Goal: Register for event/course

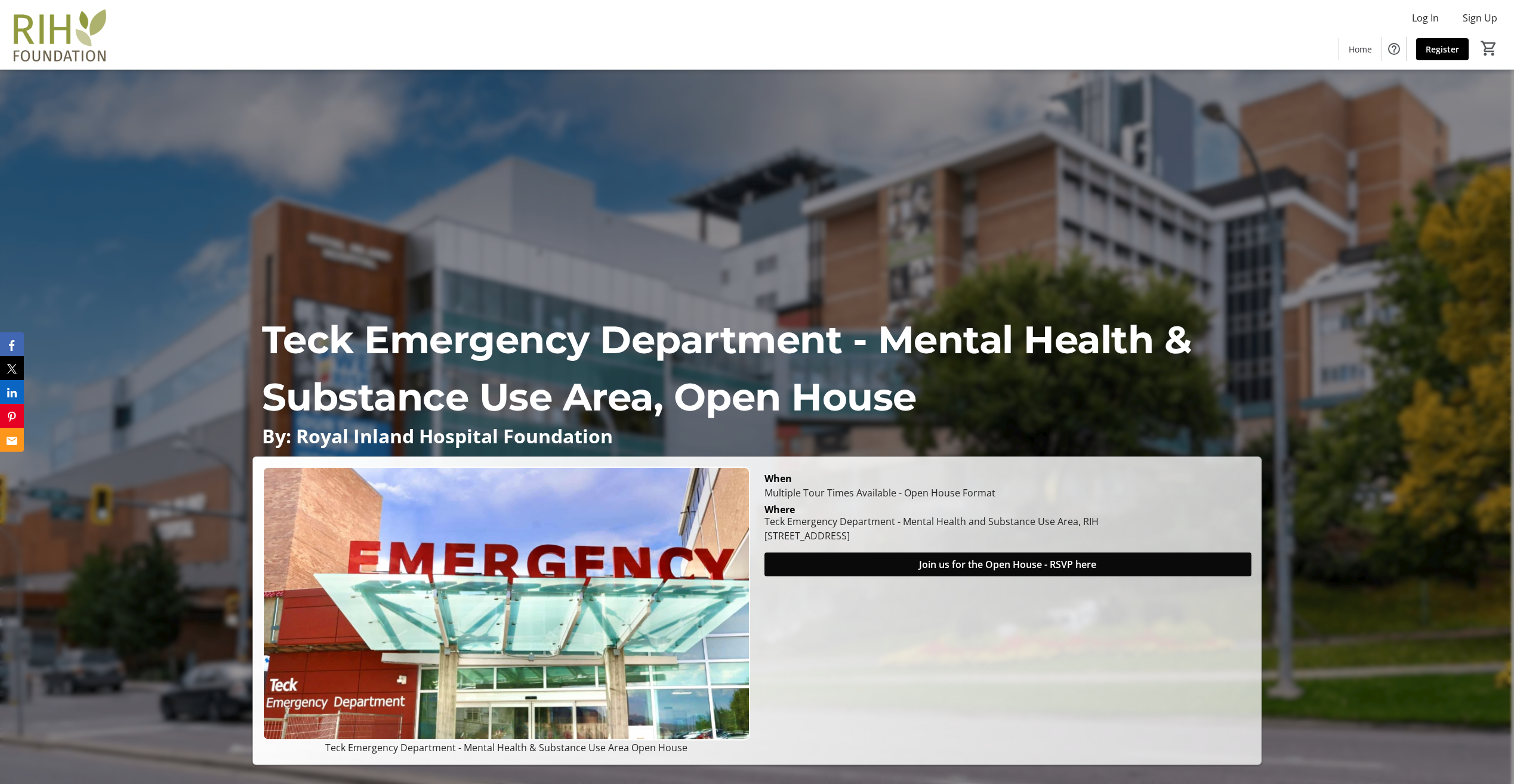
click at [1001, 567] on span "Join us for the Open House - RSVP here" at bounding box center [1007, 564] width 177 height 14
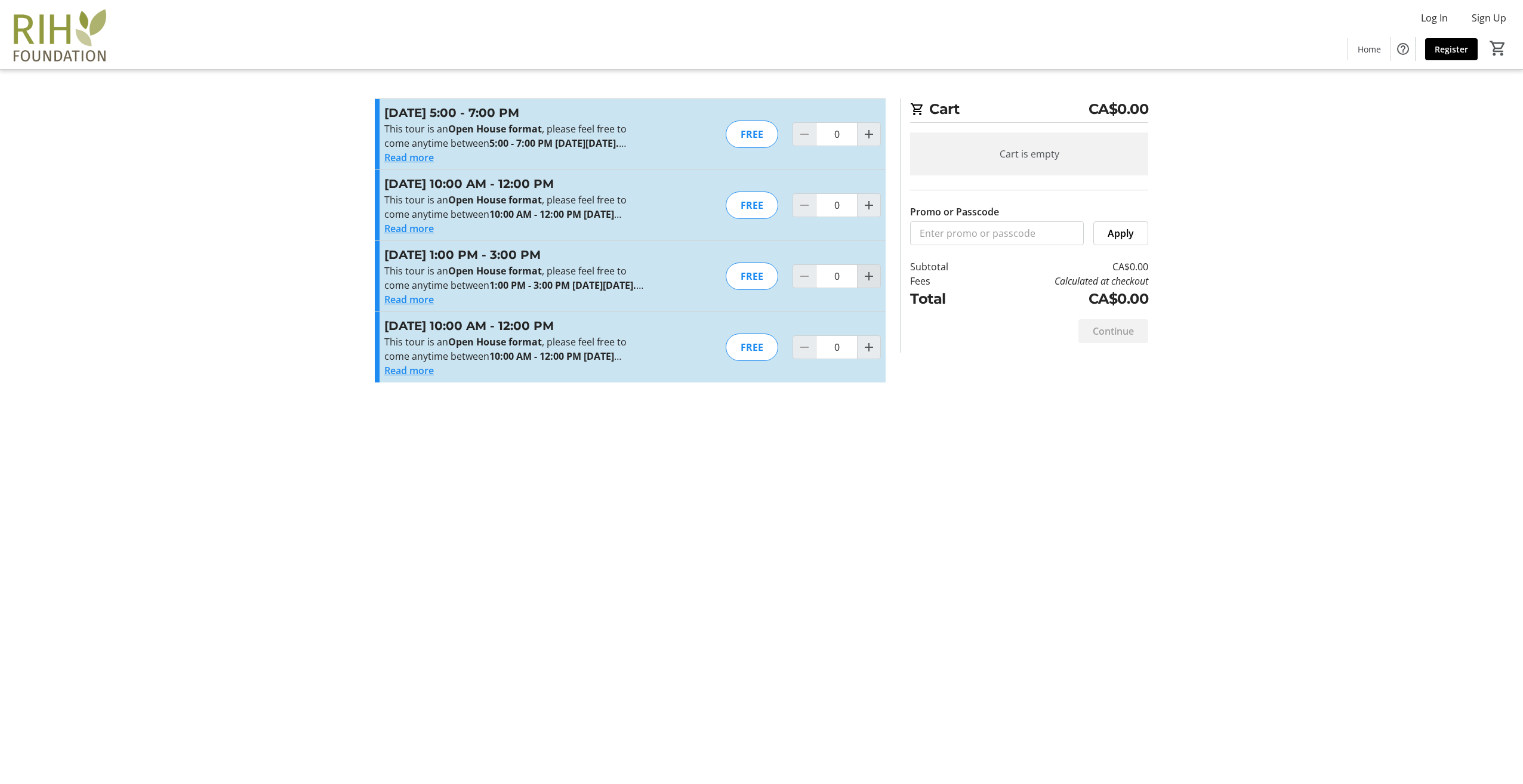
click at [866, 283] on mat-icon "Increment by one" at bounding box center [869, 276] width 14 height 14
type input "1"
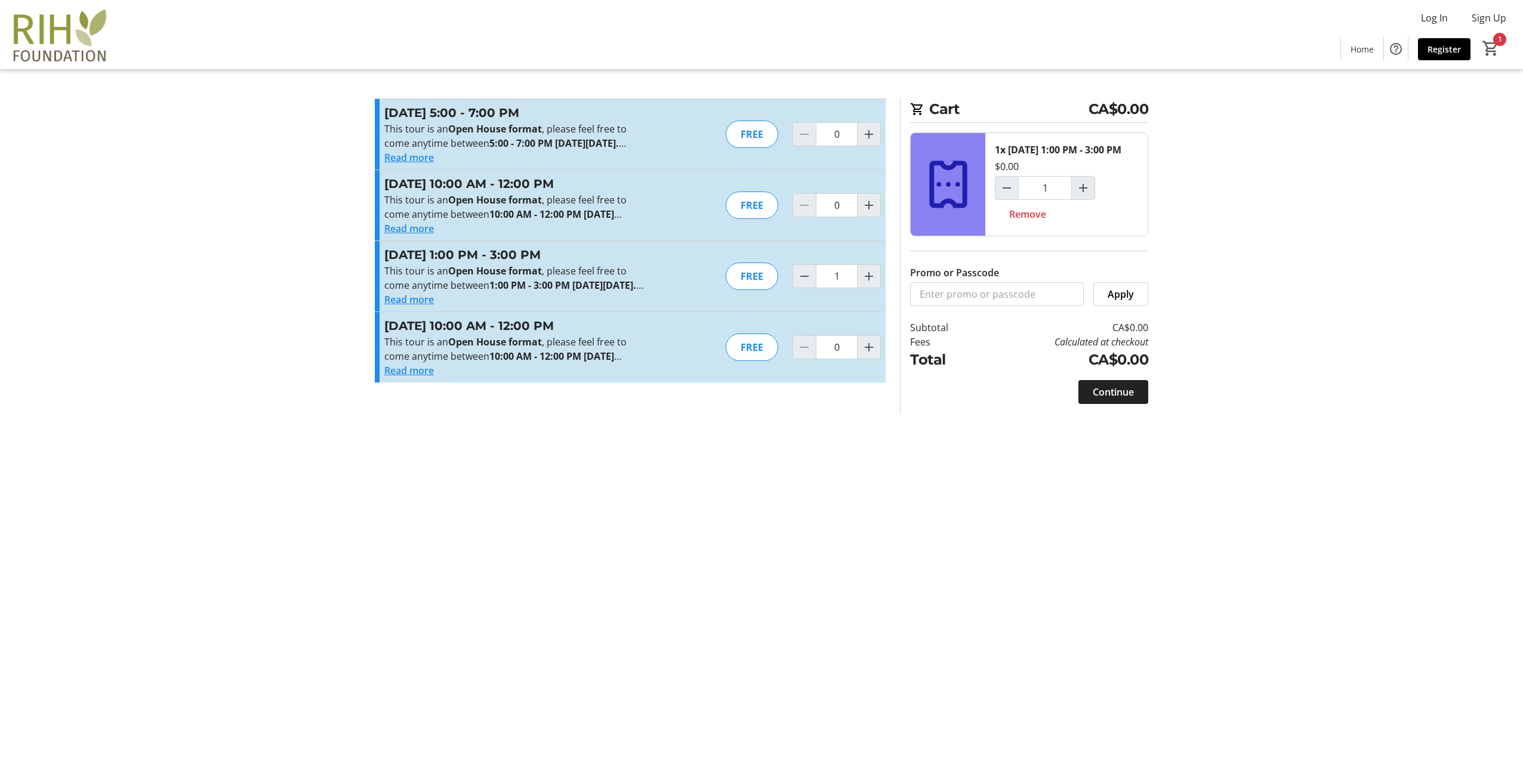
click at [1096, 399] on span "Continue" at bounding box center [1113, 392] width 41 height 14
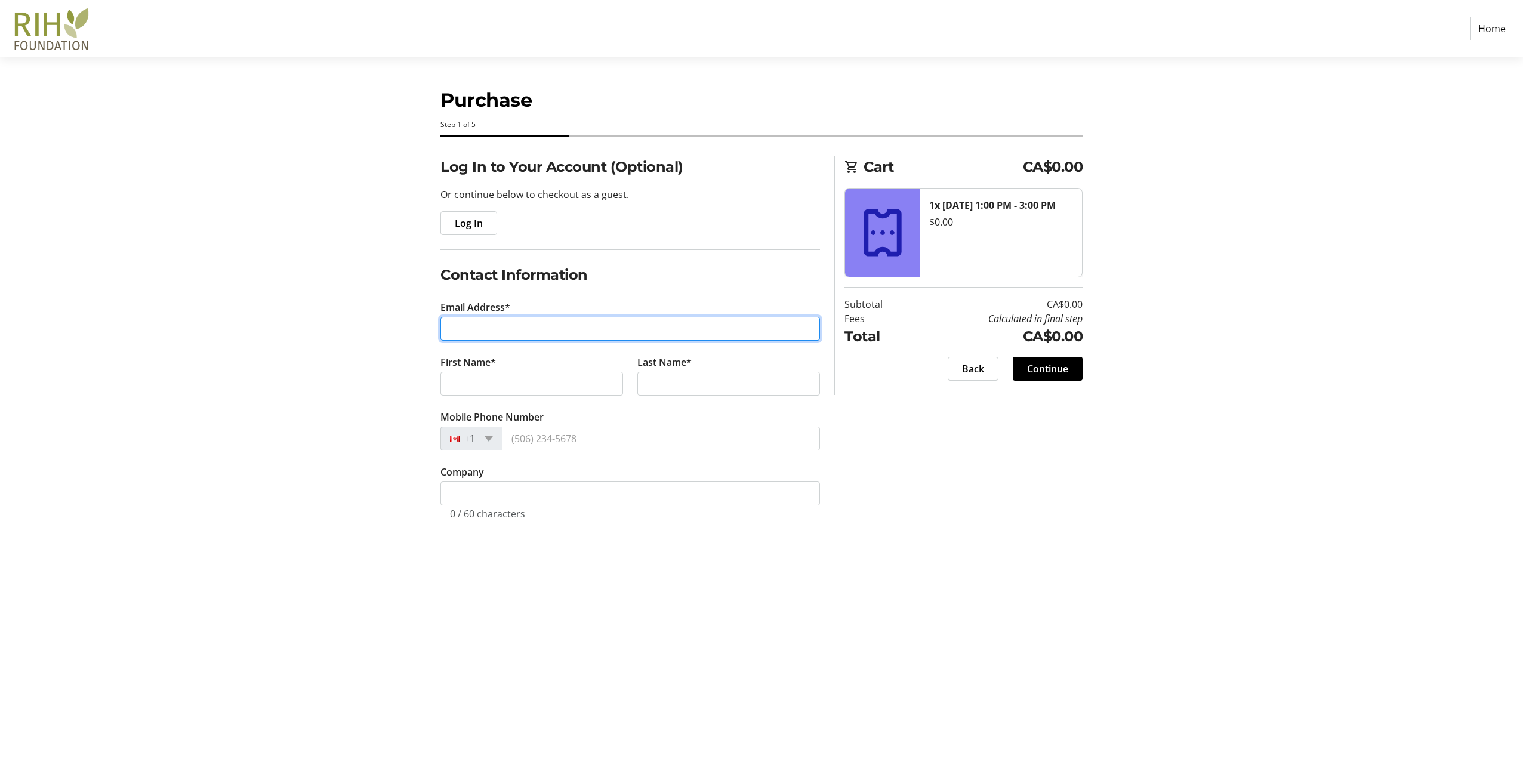
click at [465, 336] on input "Email Address*" at bounding box center [630, 329] width 379 height 24
type input "[PERSON_NAME][EMAIL_ADDRESS][PERSON_NAME][DOMAIN_NAME]"
type input "[PERSON_NAME]"
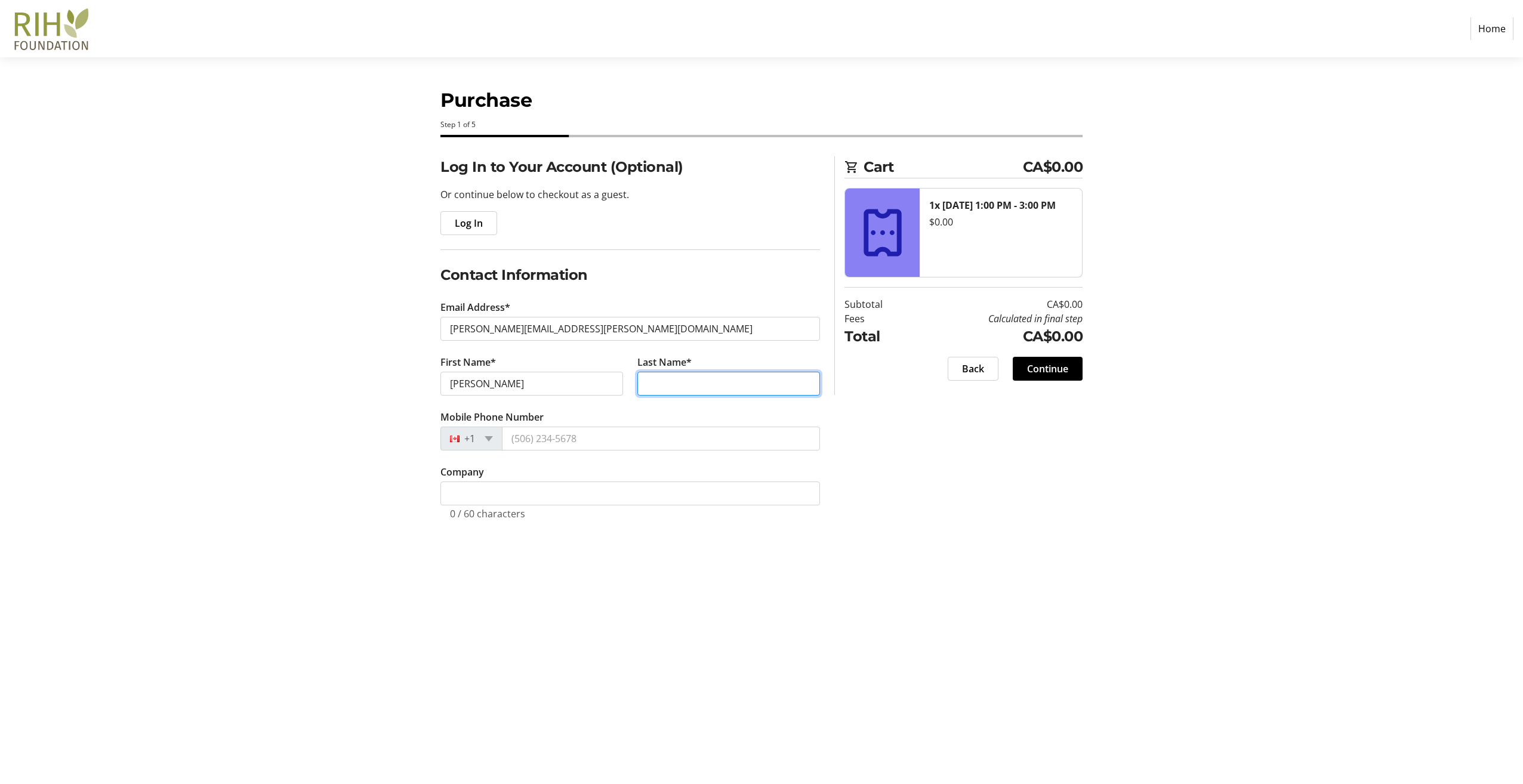
type input "[PERSON_NAME]"
type input "[PHONE_NUMBER]"
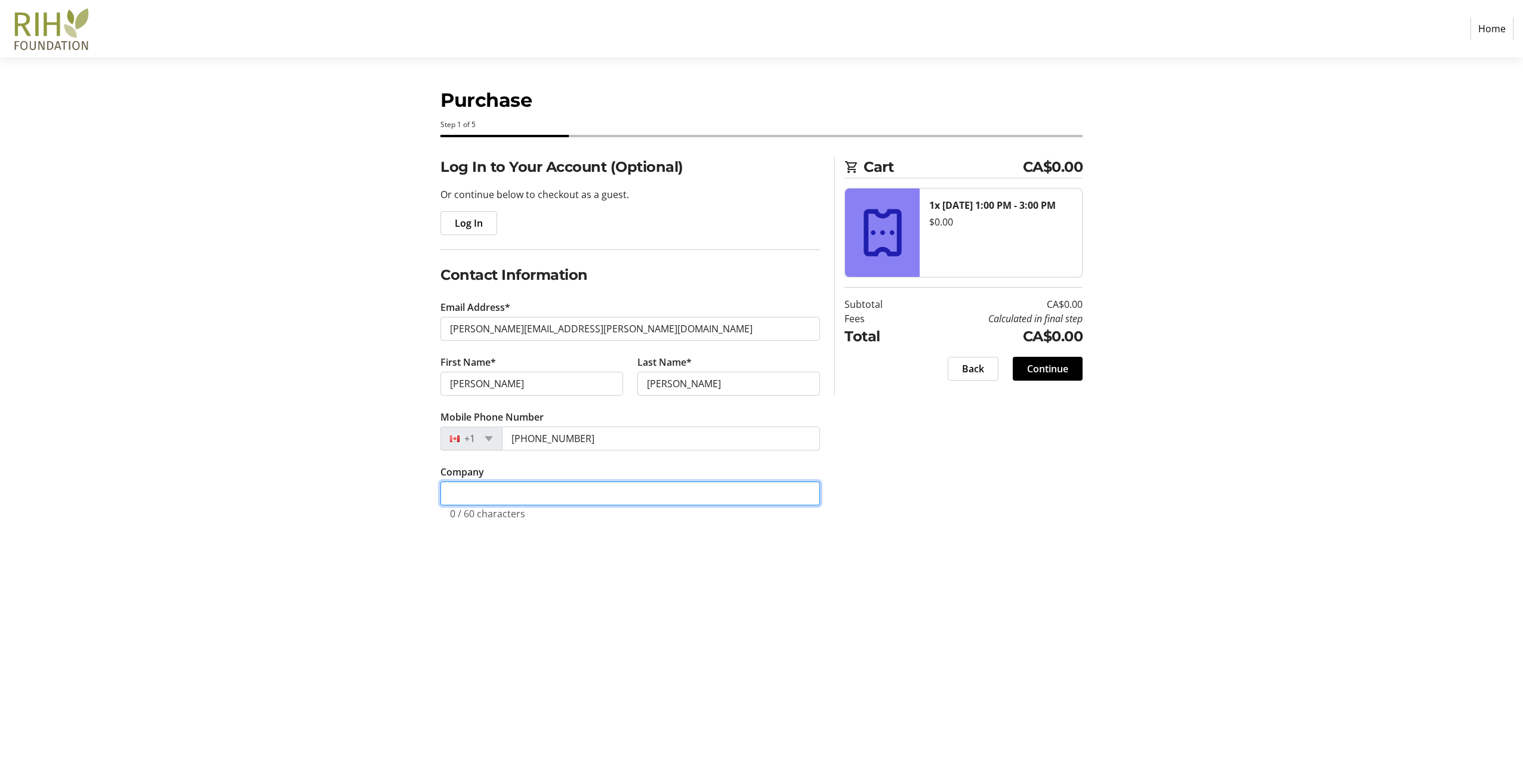
type input "Westcana Electric"
click at [1064, 367] on span "Continue" at bounding box center [1048, 369] width 41 height 14
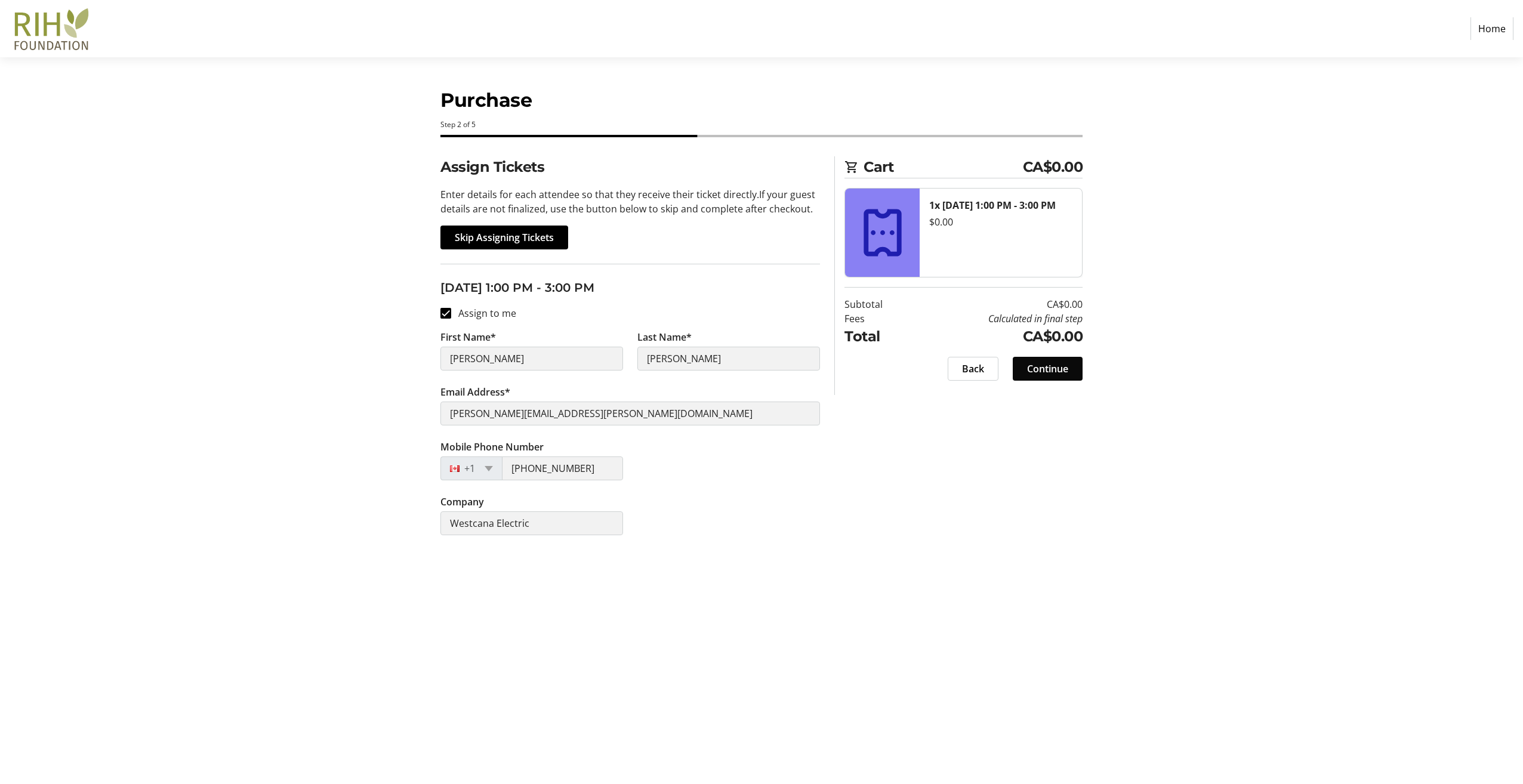
click at [1043, 369] on span "Continue" at bounding box center [1048, 369] width 41 height 14
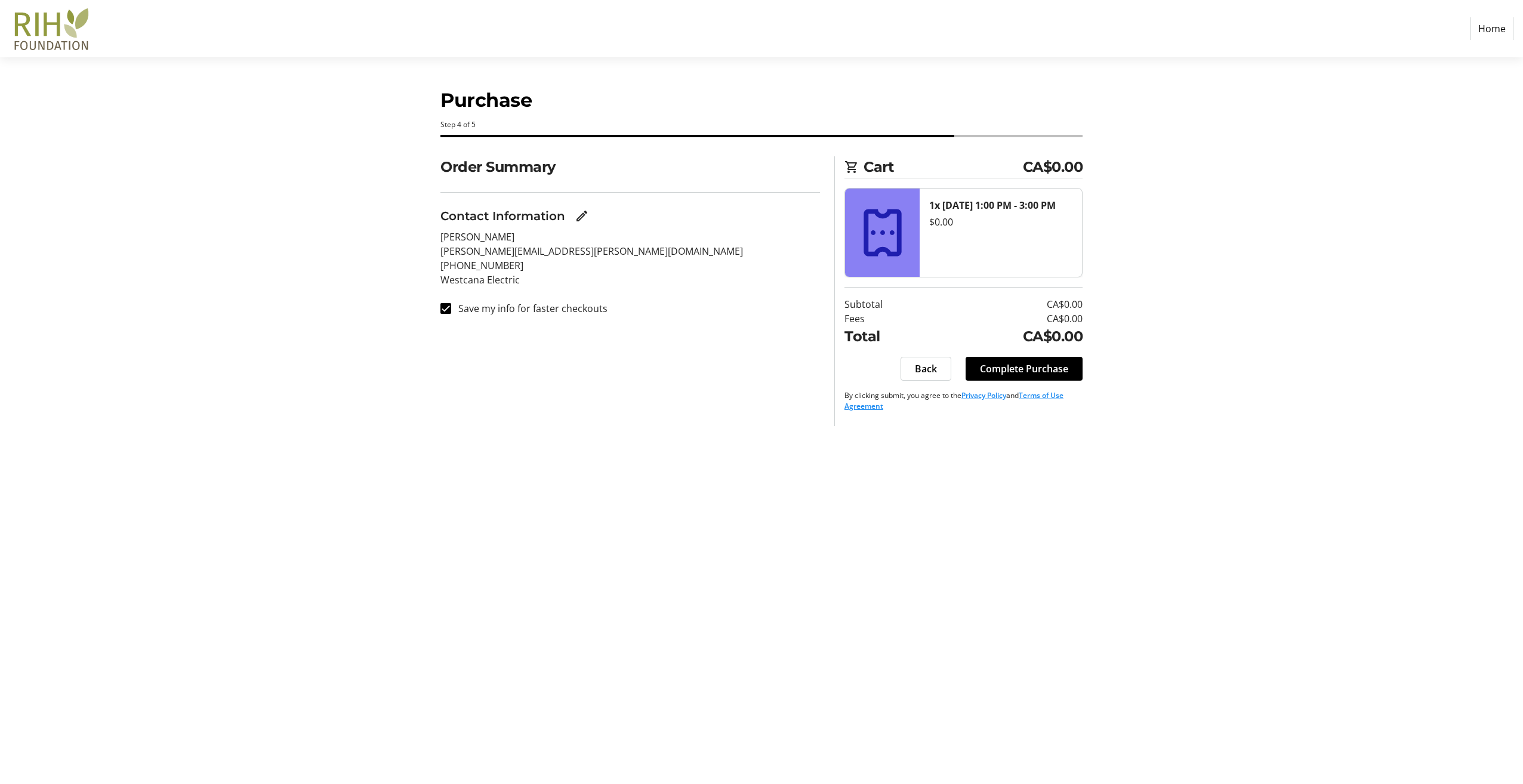
click at [1043, 369] on span "Complete Purchase" at bounding box center [1024, 369] width 88 height 14
